Goal: Task Accomplishment & Management: Use online tool/utility

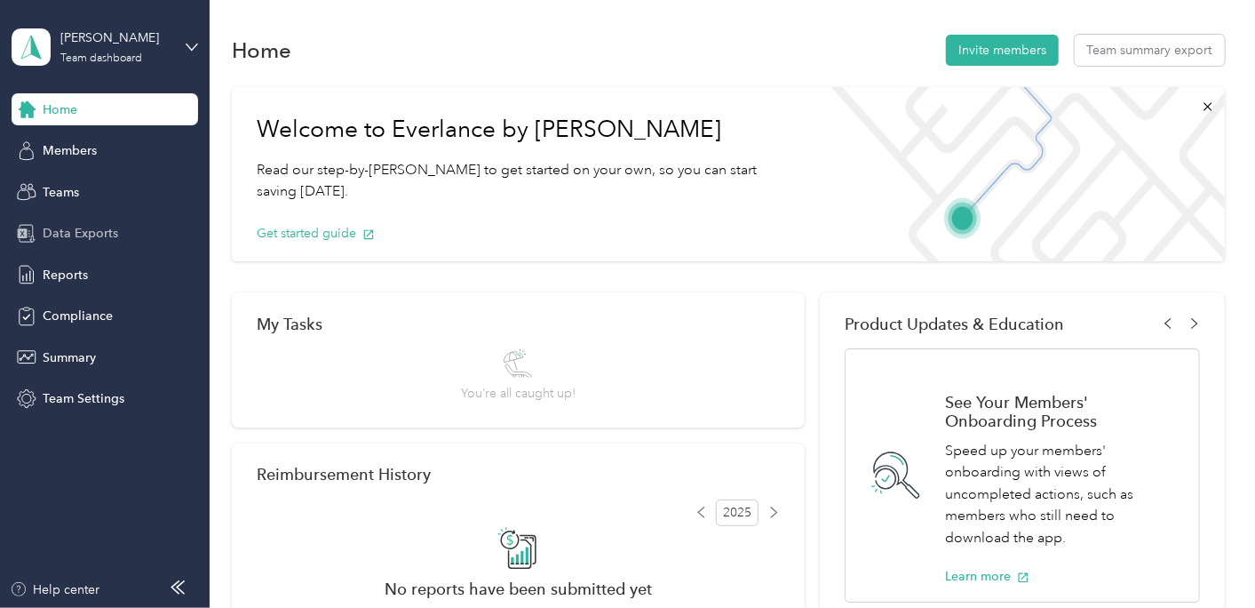
click at [96, 219] on div "Data Exports" at bounding box center [105, 234] width 187 height 32
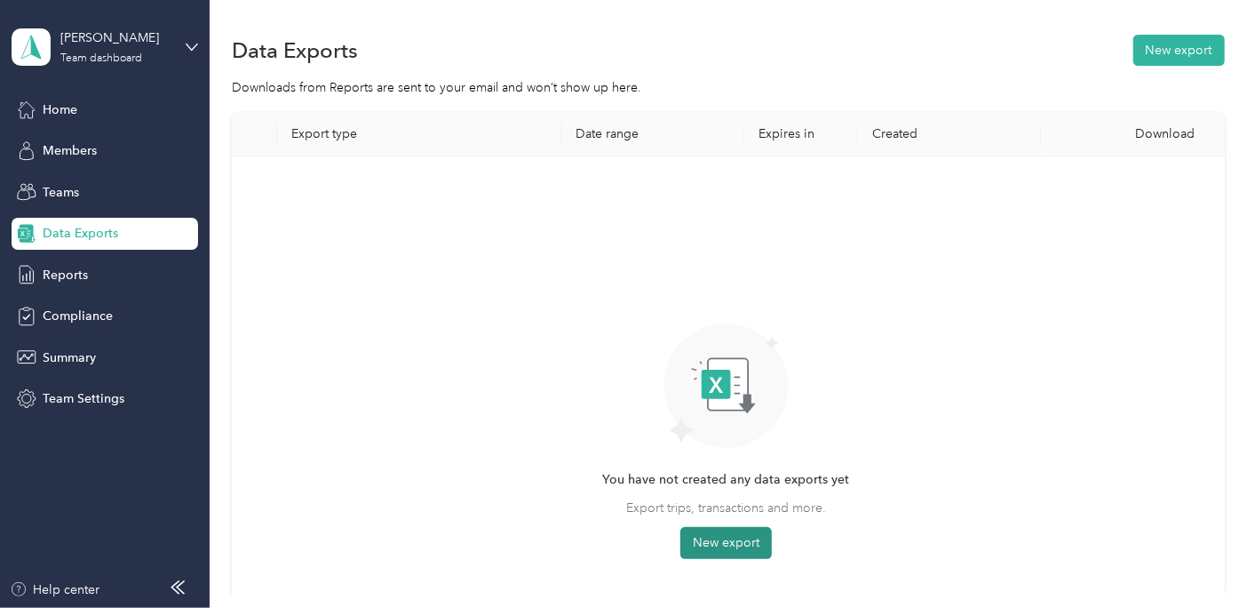
click at [720, 542] on button "New export" at bounding box center [727, 543] width 92 height 32
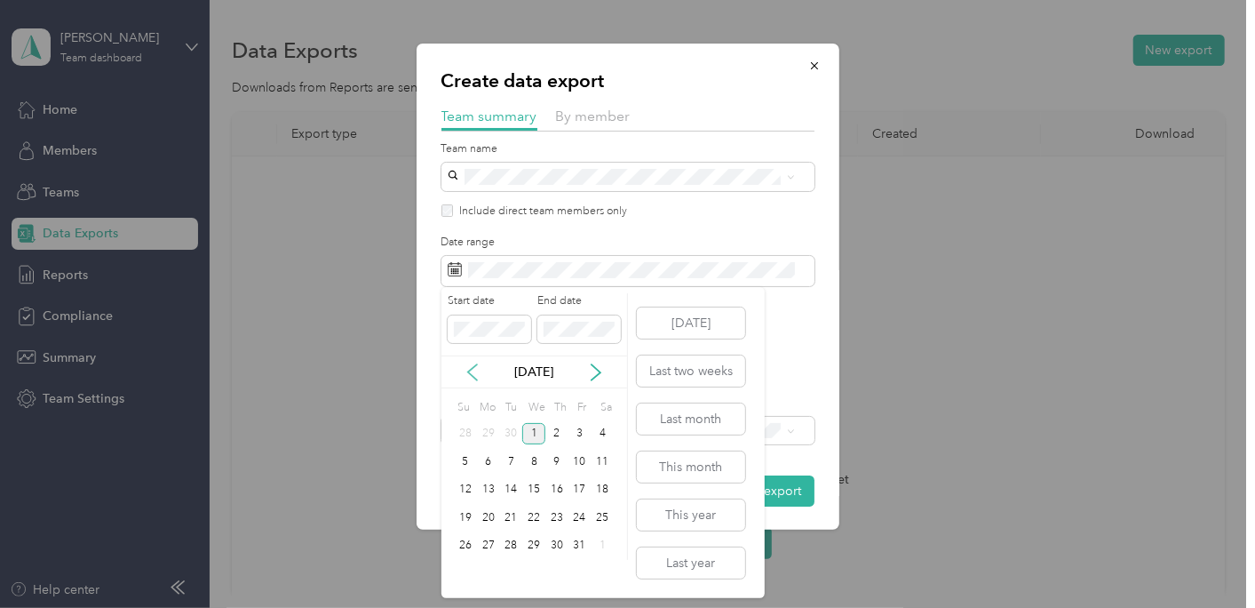
click at [474, 374] on icon at bounding box center [473, 372] width 18 height 18
click at [460, 517] on div "21" at bounding box center [465, 517] width 23 height 22
click at [510, 542] on div "30" at bounding box center [511, 546] width 23 height 22
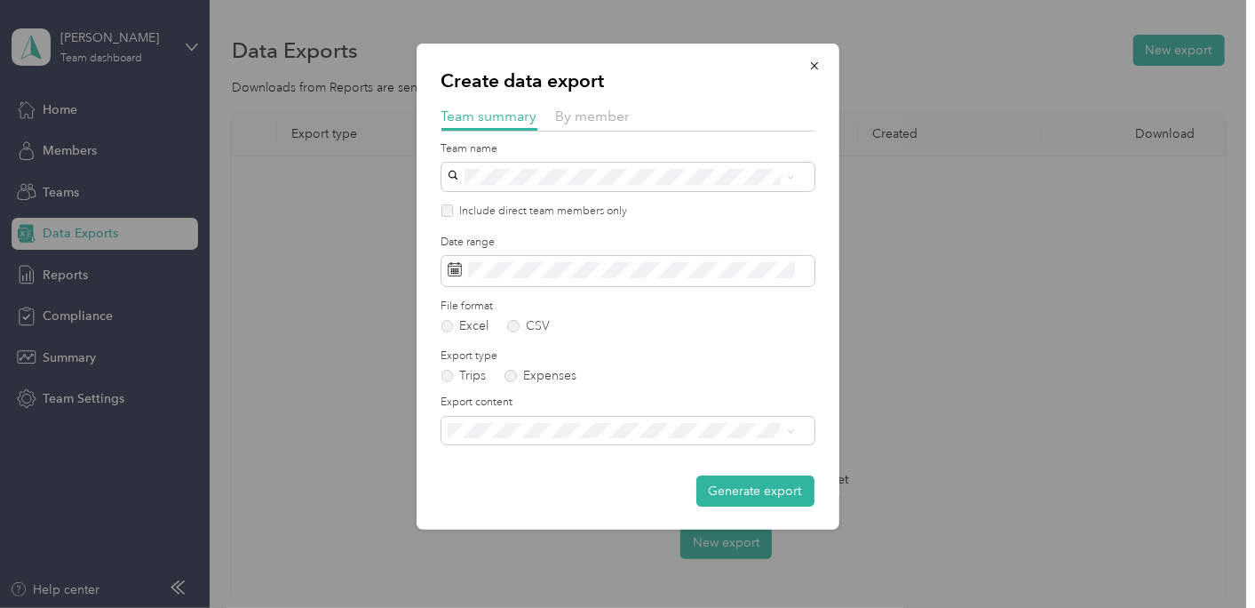
click at [538, 489] on span "Summary and full trips list" at bounding box center [525, 492] width 142 height 15
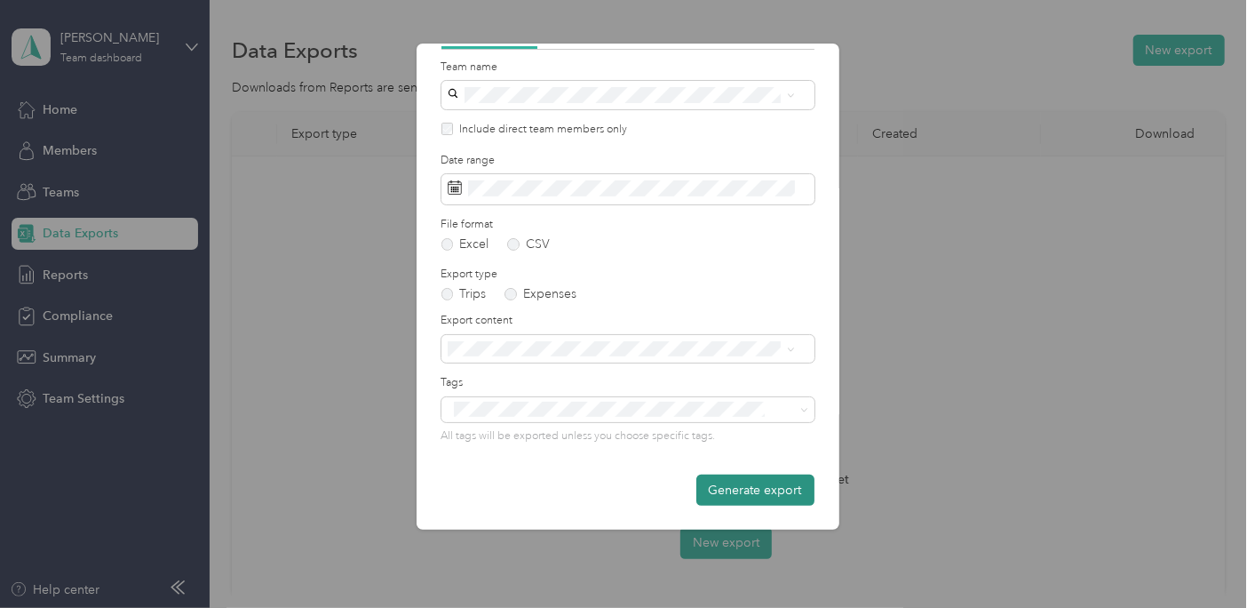
click at [760, 487] on button "Generate export" at bounding box center [756, 489] width 118 height 31
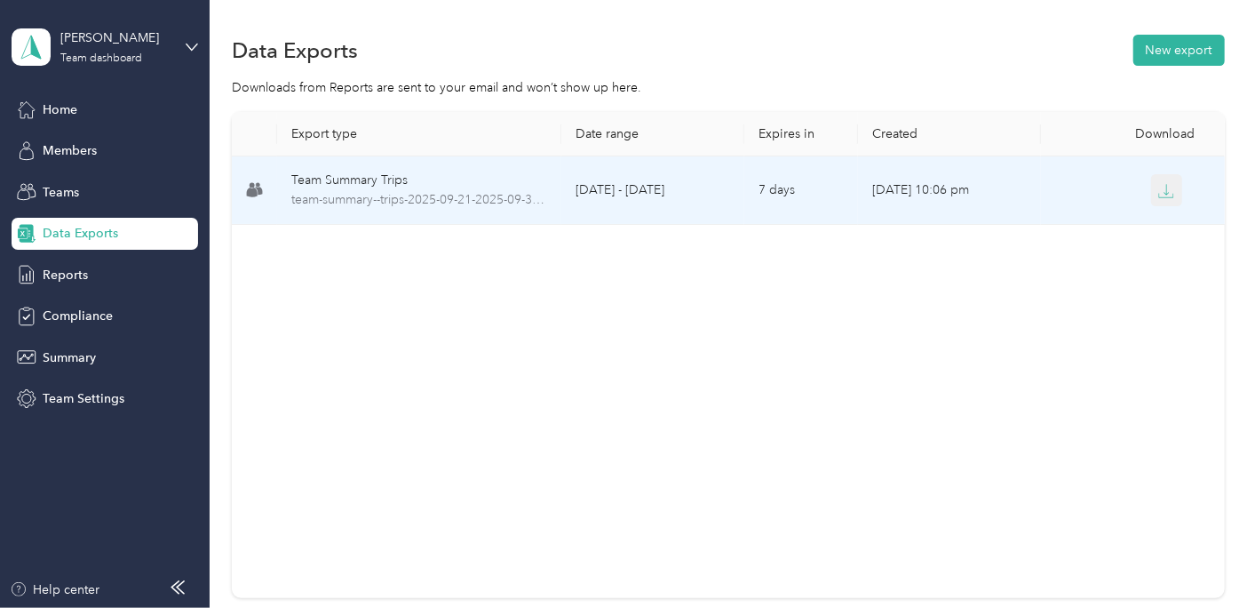
click at [1162, 199] on button "button" at bounding box center [1167, 190] width 32 height 32
